Goal: Entertainment & Leisure: Consume media (video, audio)

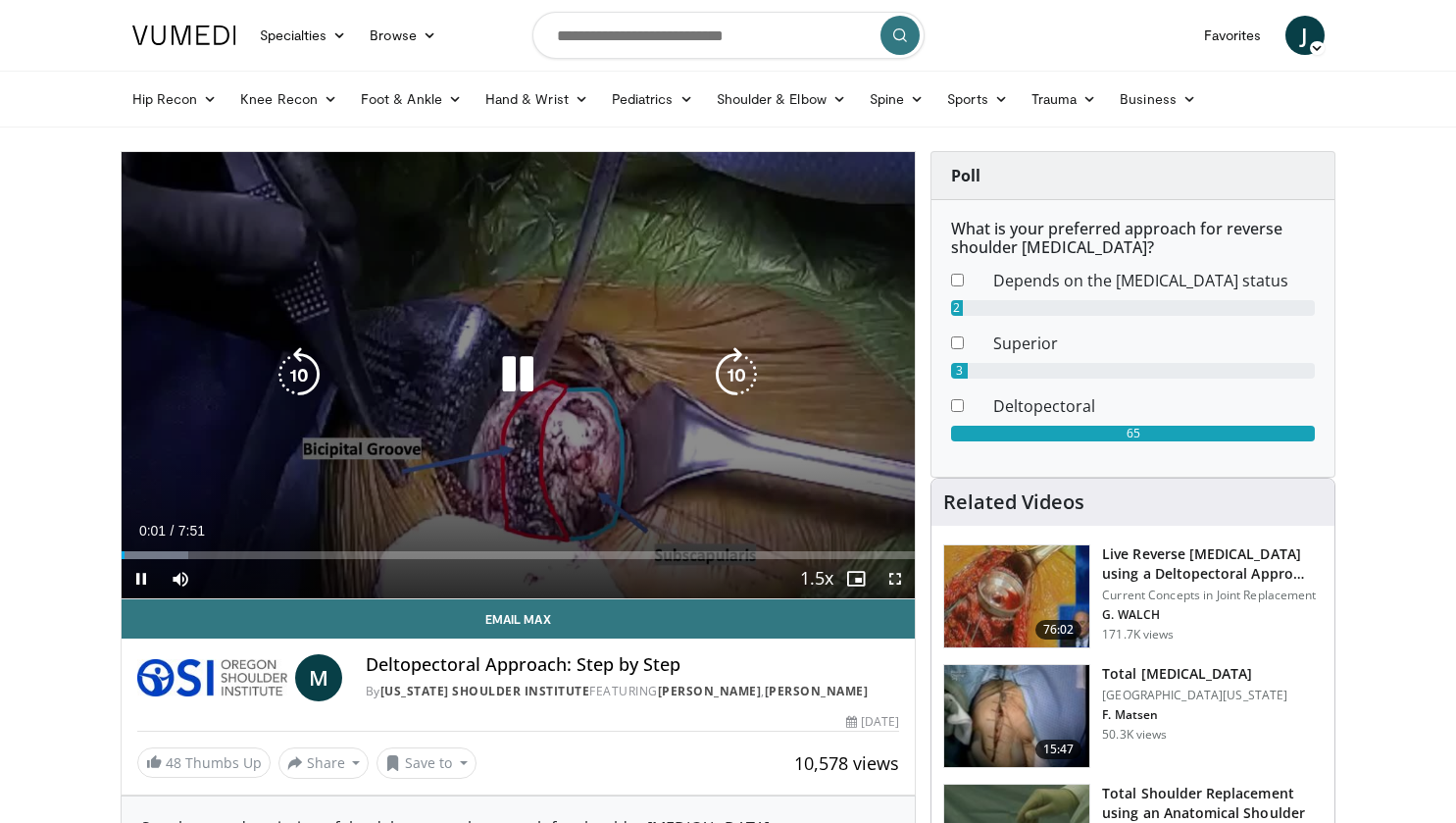
drag, startPoint x: 898, startPoint y: 581, endPoint x: 898, endPoint y: 700, distance: 119.0
click at [898, 581] on span "Video Player" at bounding box center [895, 578] width 39 height 39
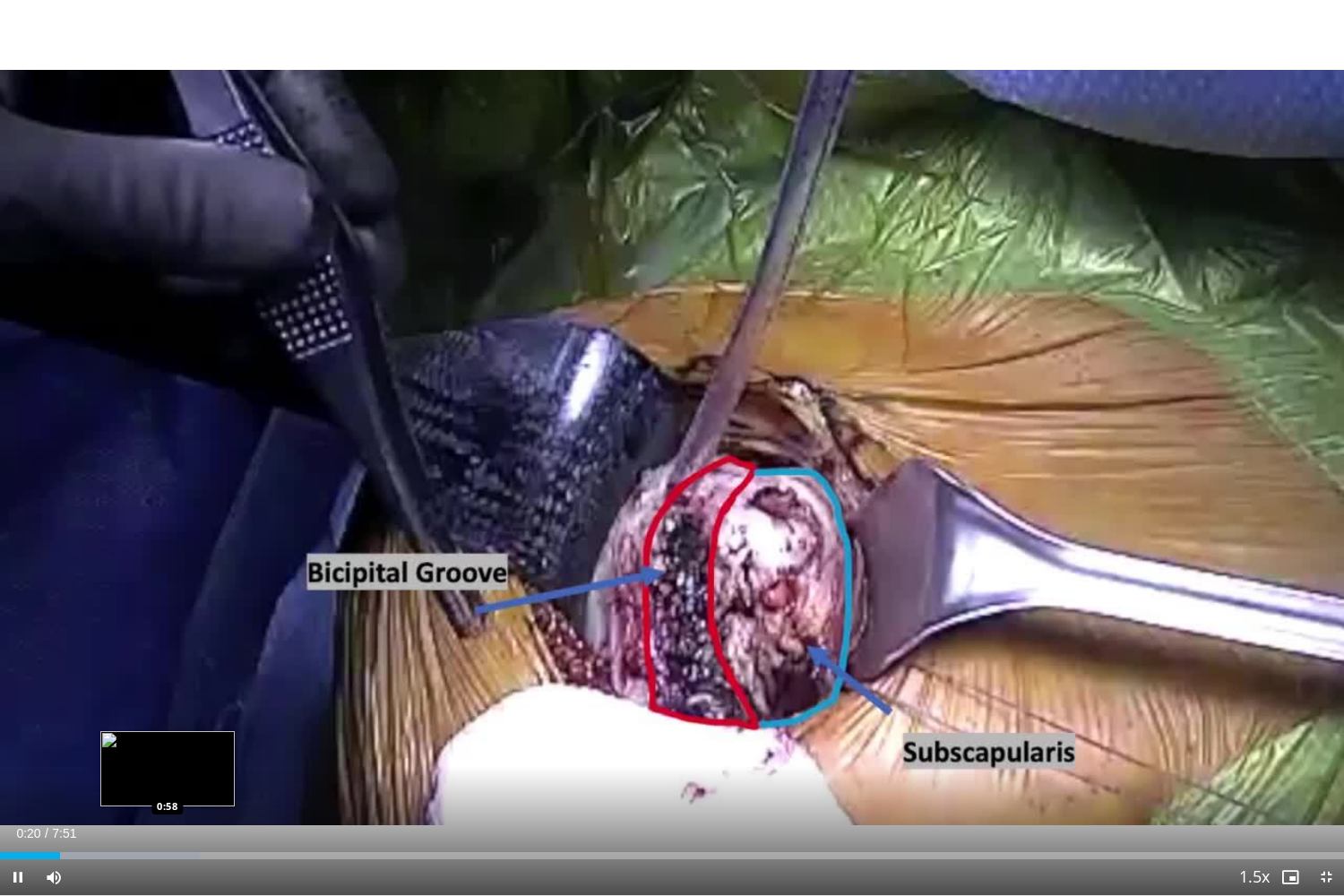
click at [170, 751] on div "Loaded : 14.87% 0:20 0:58" at bounding box center [672, 856] width 1344 height 7
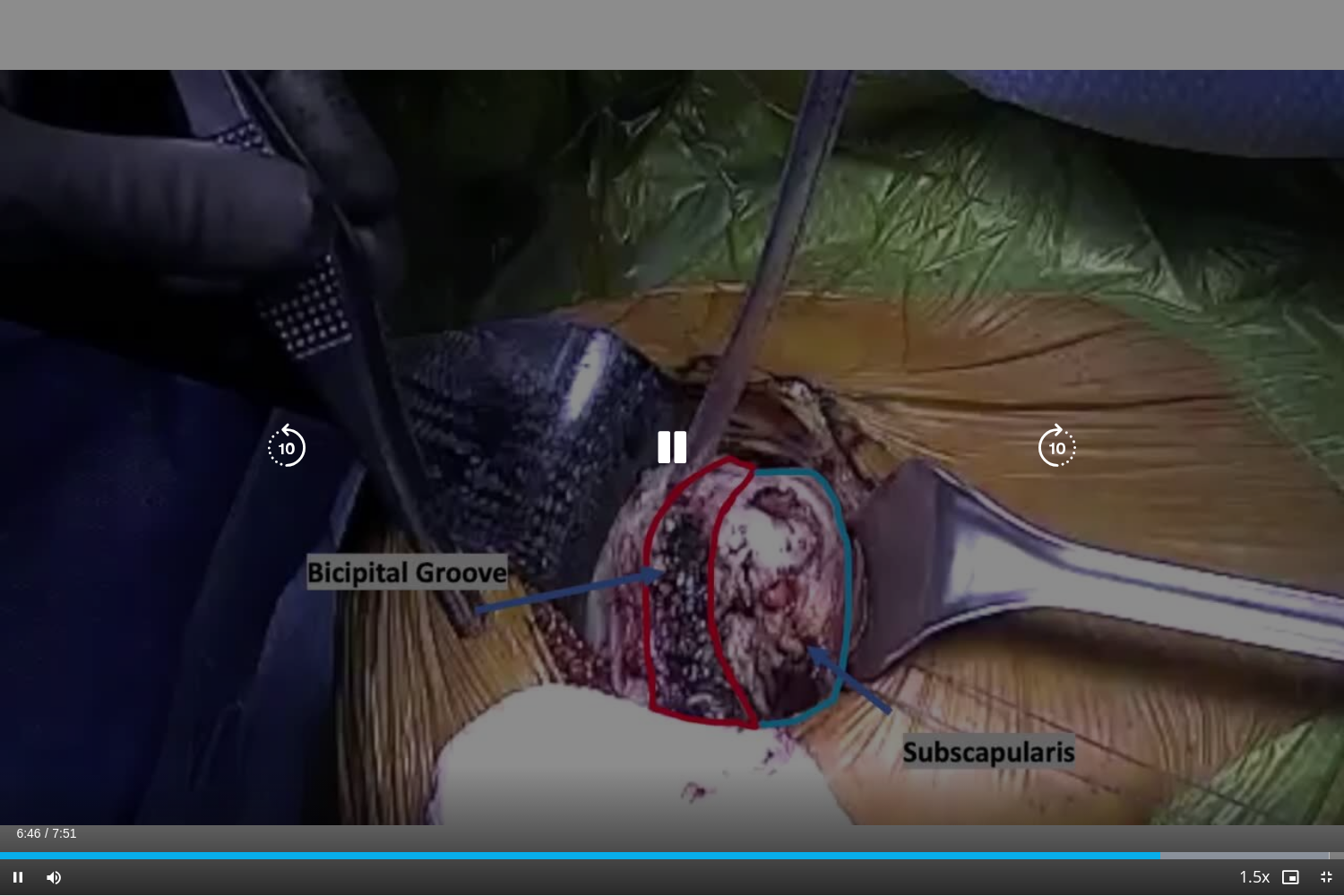
click at [651, 459] on icon "Video Player" at bounding box center [672, 447] width 50 height 50
